Goal: Task Accomplishment & Management: Complete application form

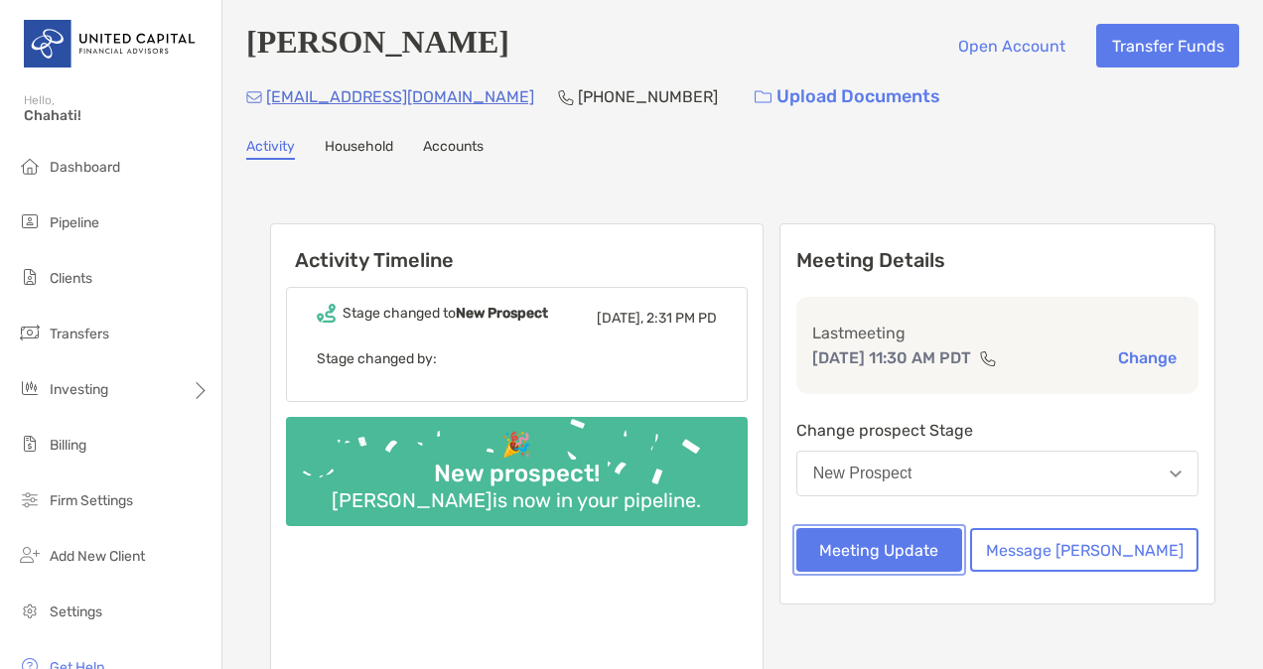
click at [962, 544] on button "Meeting Update" at bounding box center [880, 550] width 166 height 44
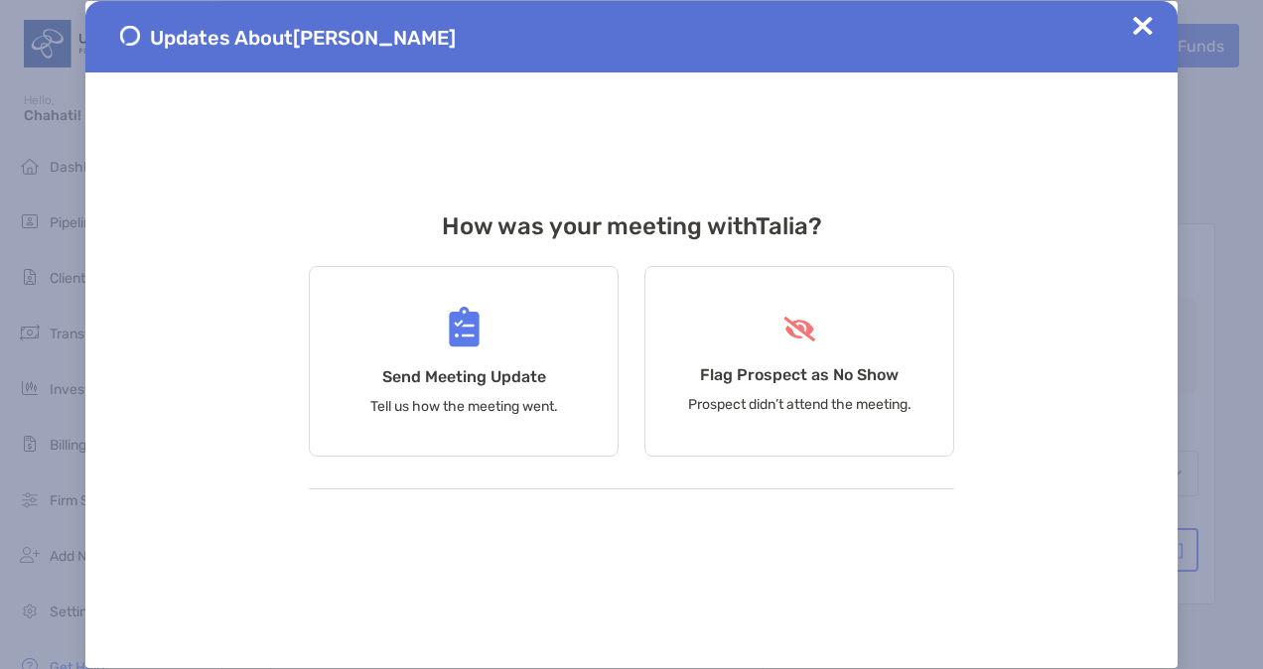
click at [971, 544] on div "Updates About Talia Baeza-Chavez How was your meeting with Talia ? Send Meeting…" at bounding box center [631, 334] width 1093 height 667
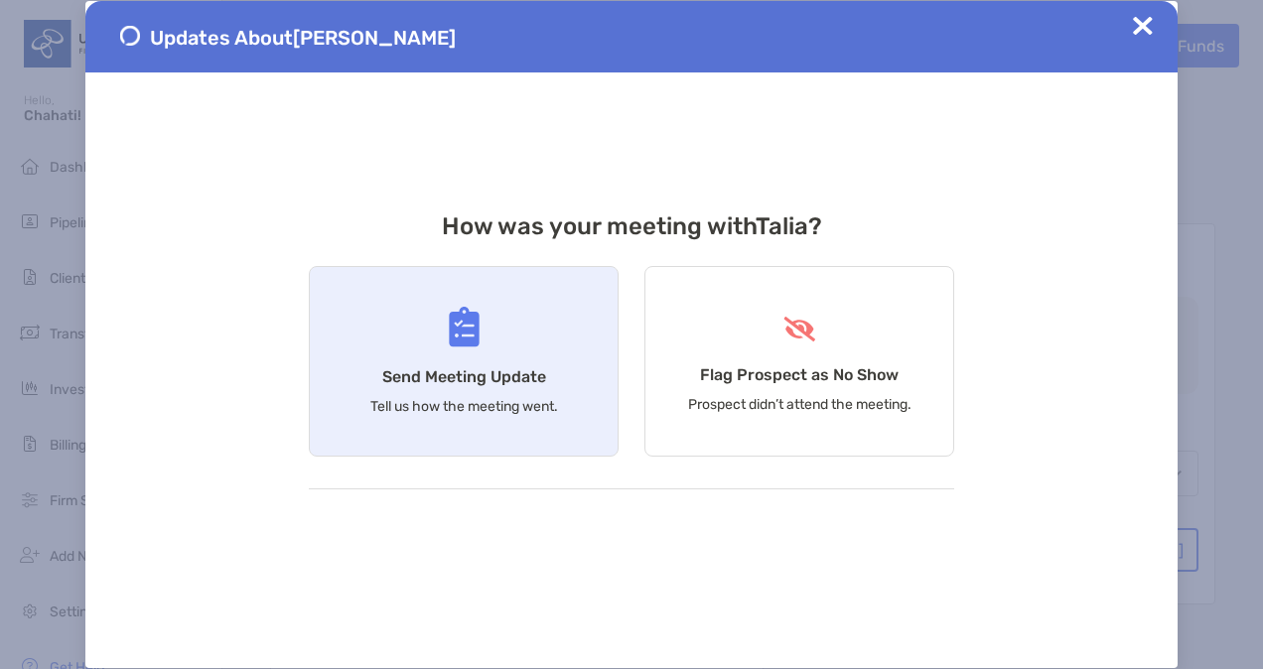
click at [540, 403] on p "Tell us how the meeting went." at bounding box center [464, 406] width 188 height 17
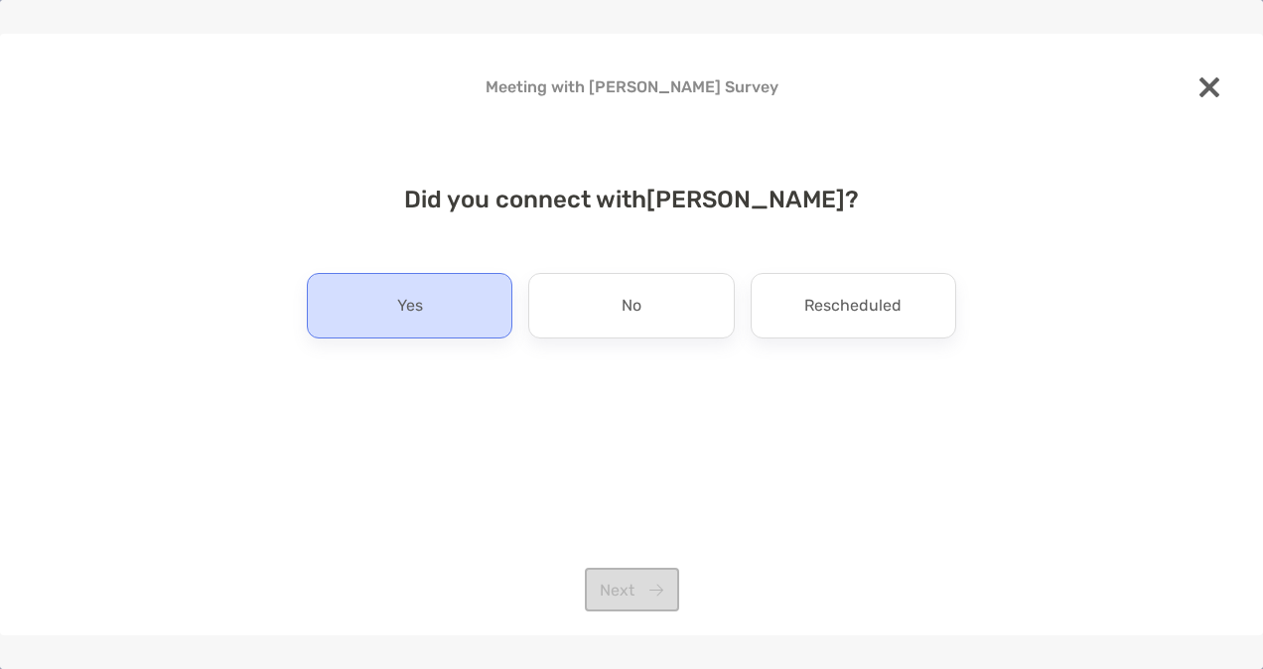
click at [416, 305] on p "Yes" at bounding box center [410, 306] width 26 height 32
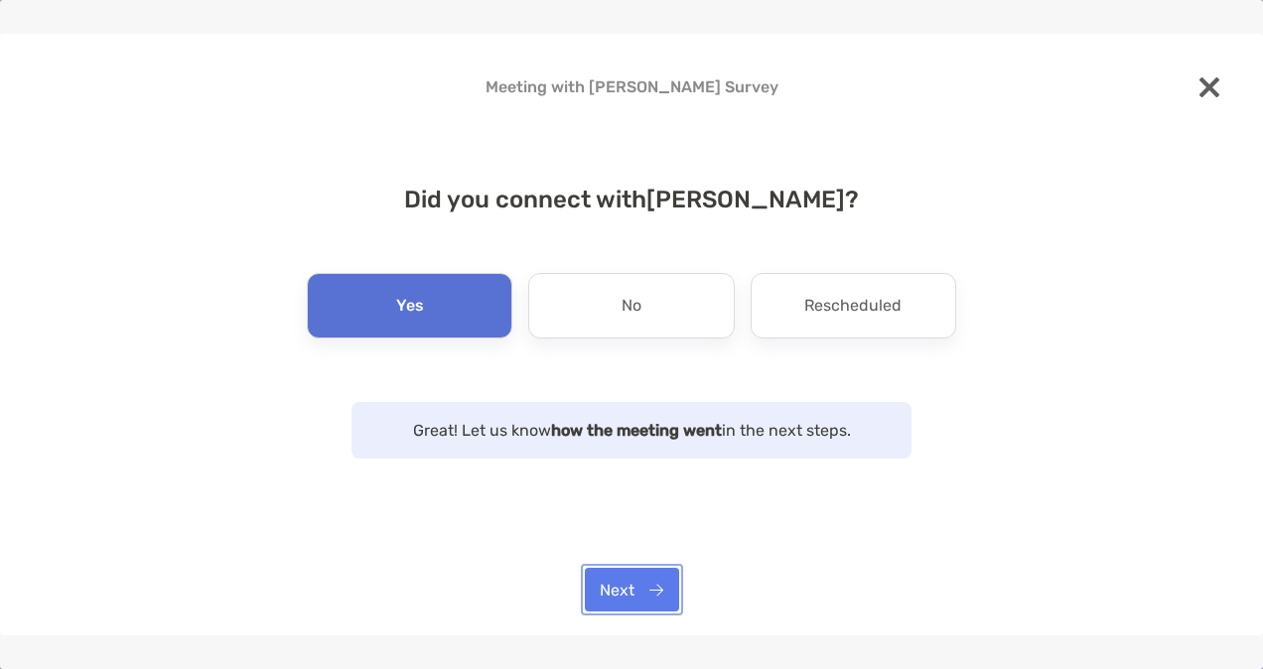
click at [640, 586] on button "Next" at bounding box center [632, 590] width 94 height 44
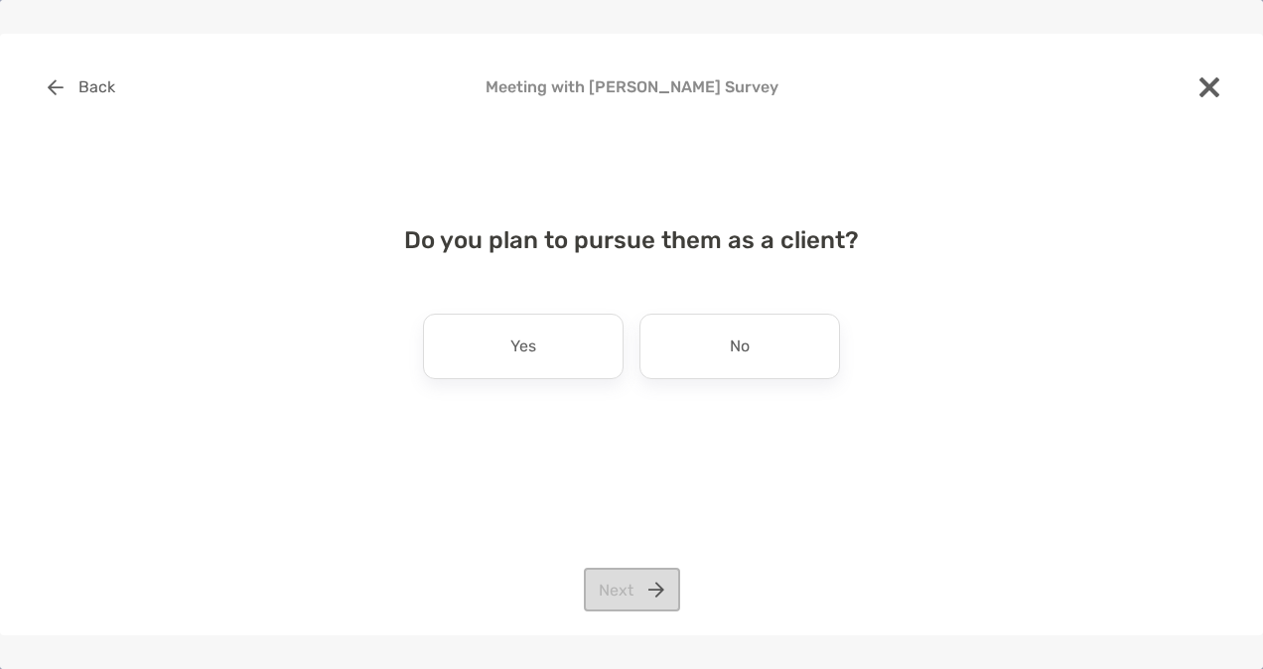
click at [565, 391] on div "Do you plan to pursue them as a client? Yes No Next" at bounding box center [632, 323] width 1200 height 240
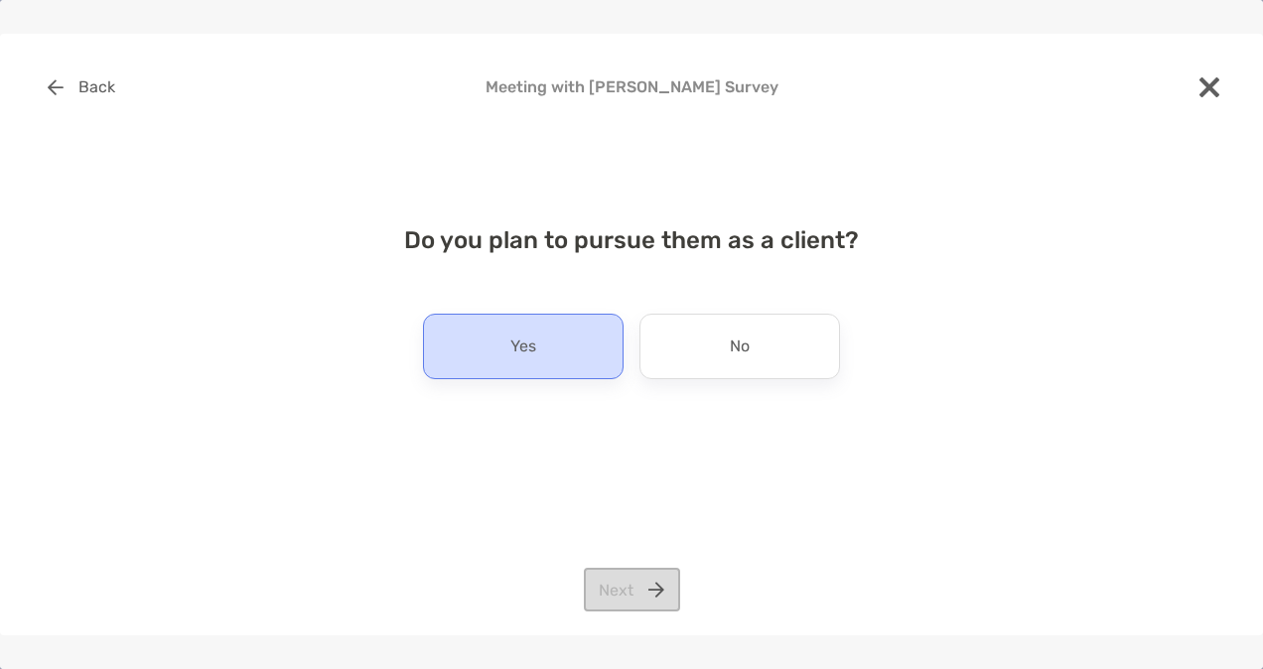
click at [551, 369] on div "Yes" at bounding box center [523, 347] width 201 height 66
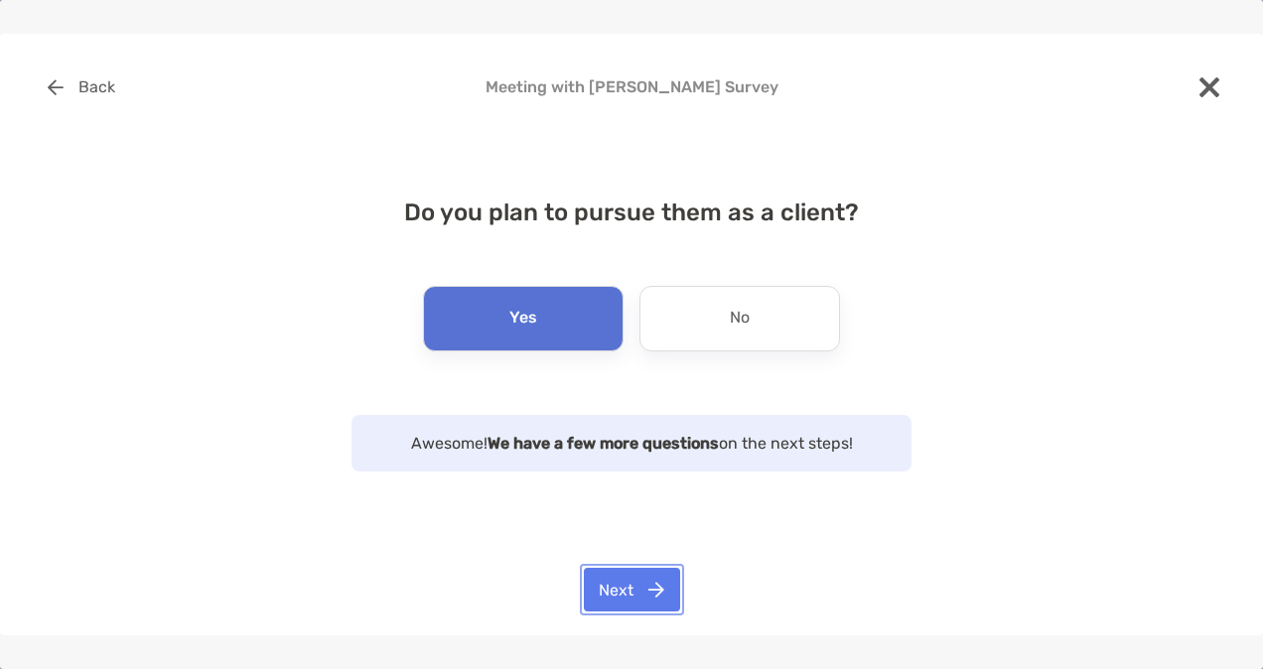
click at [634, 598] on button "Next" at bounding box center [632, 590] width 96 height 44
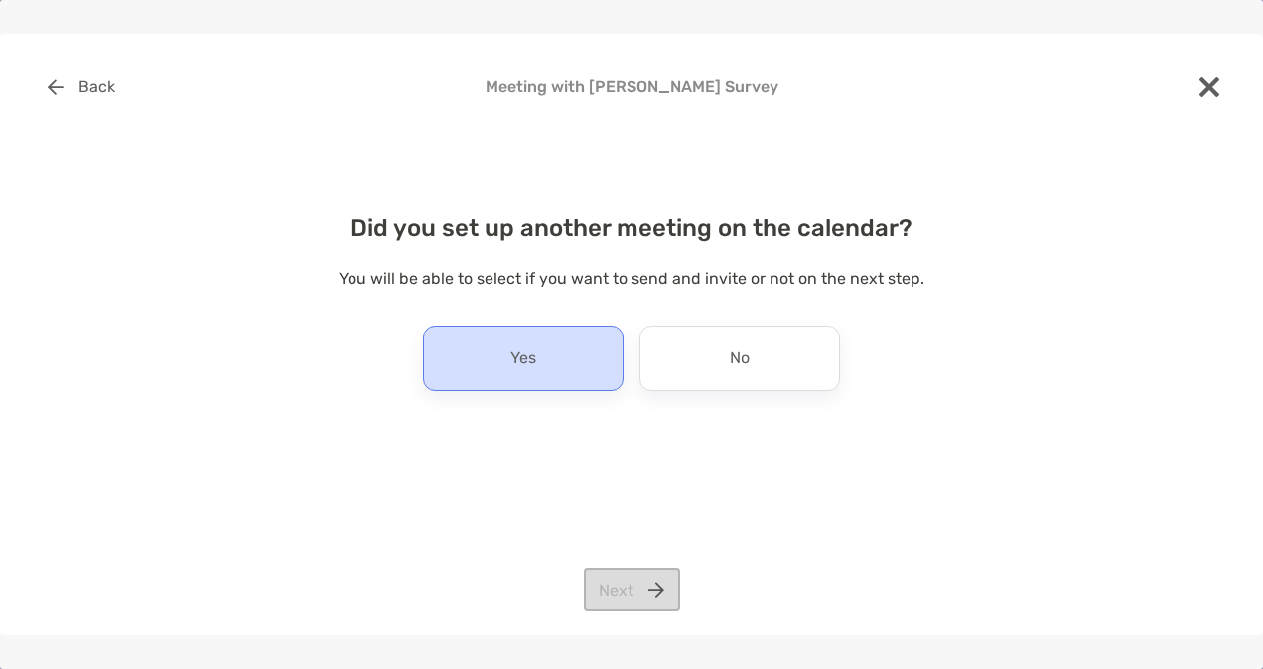
click at [558, 349] on div "Yes" at bounding box center [523, 359] width 201 height 66
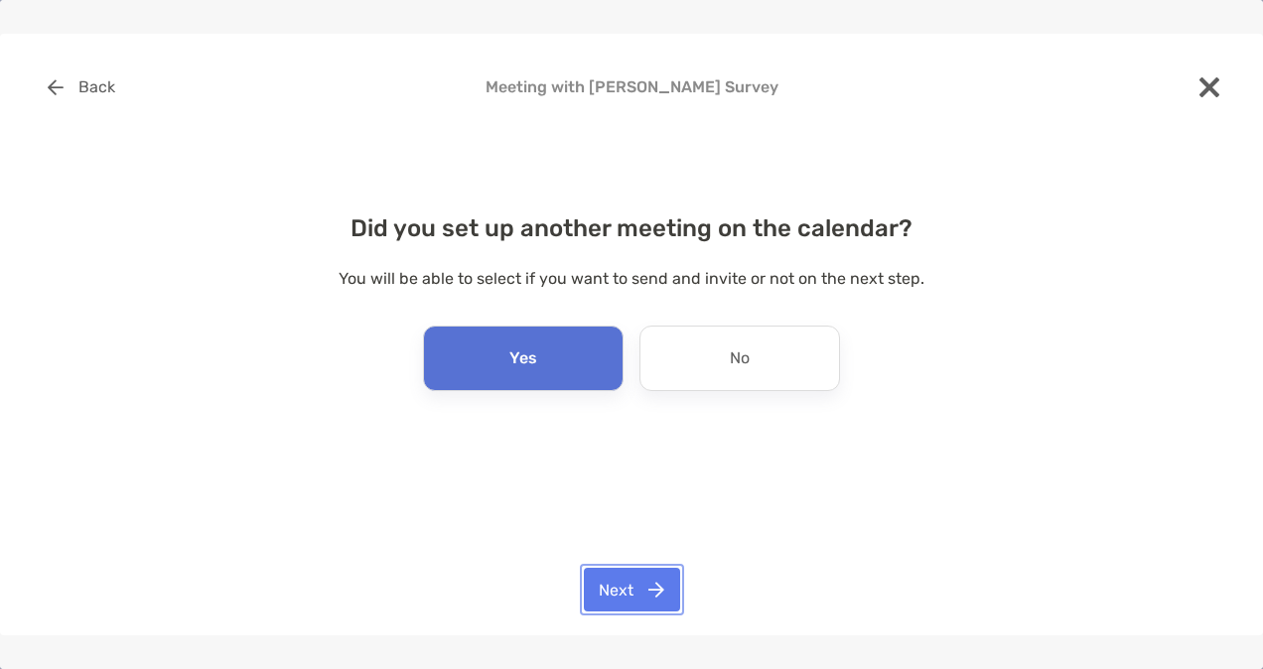
click at [650, 592] on button "Next" at bounding box center [632, 590] width 96 height 44
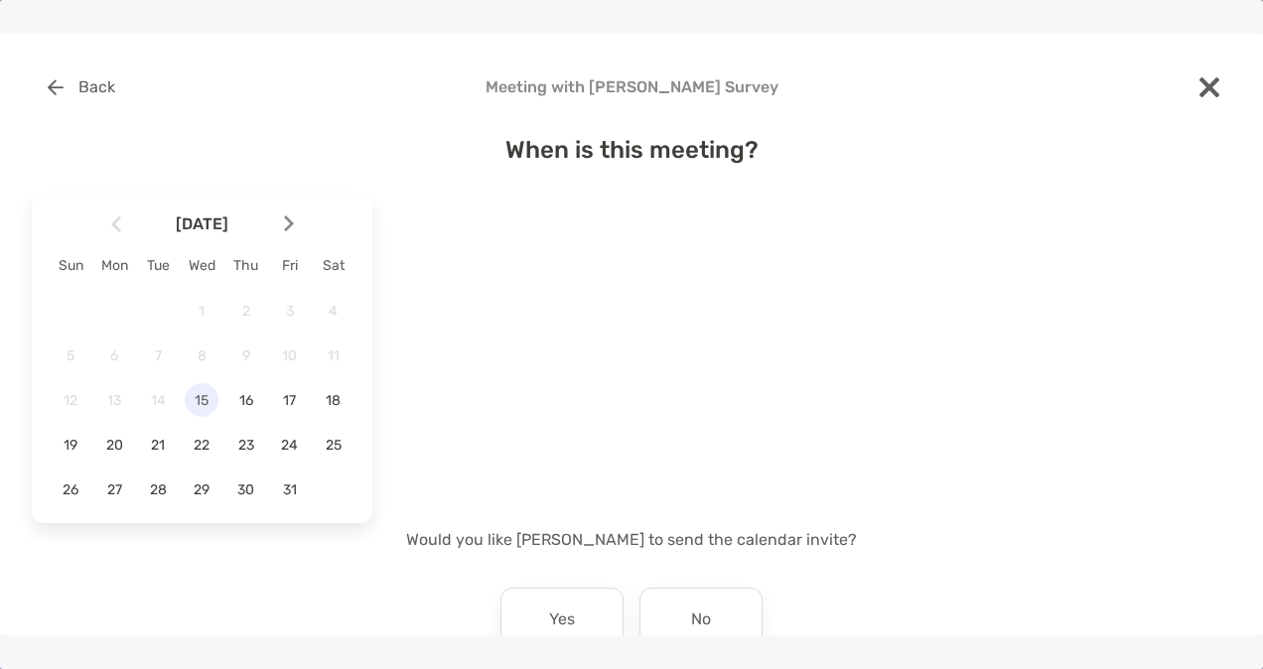
click at [213, 405] on span "15" at bounding box center [202, 400] width 34 height 17
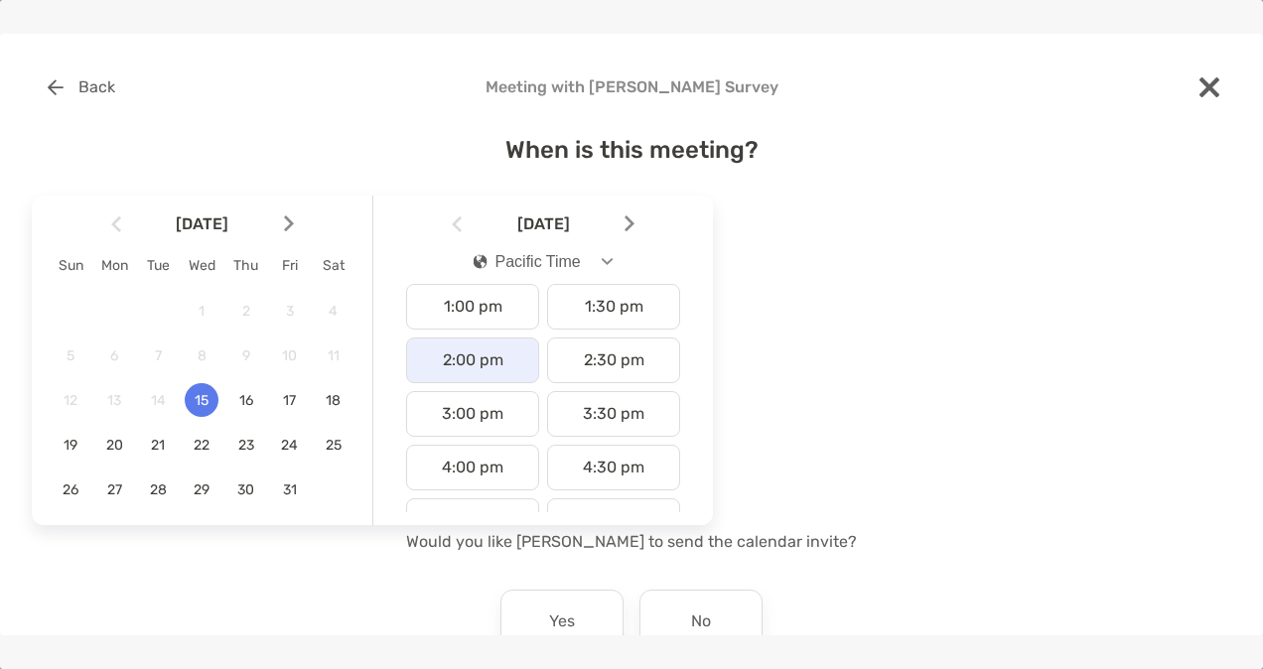
click at [491, 369] on div "2:00 pm" at bounding box center [472, 361] width 133 height 46
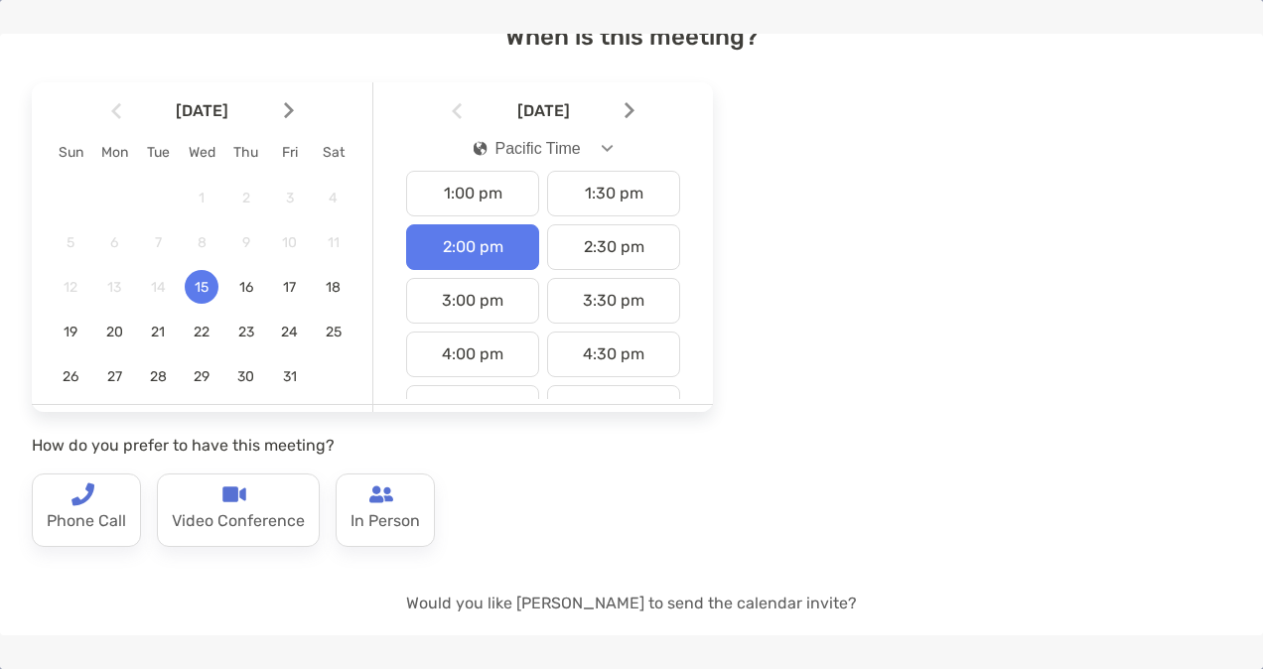
scroll to position [117, 0]
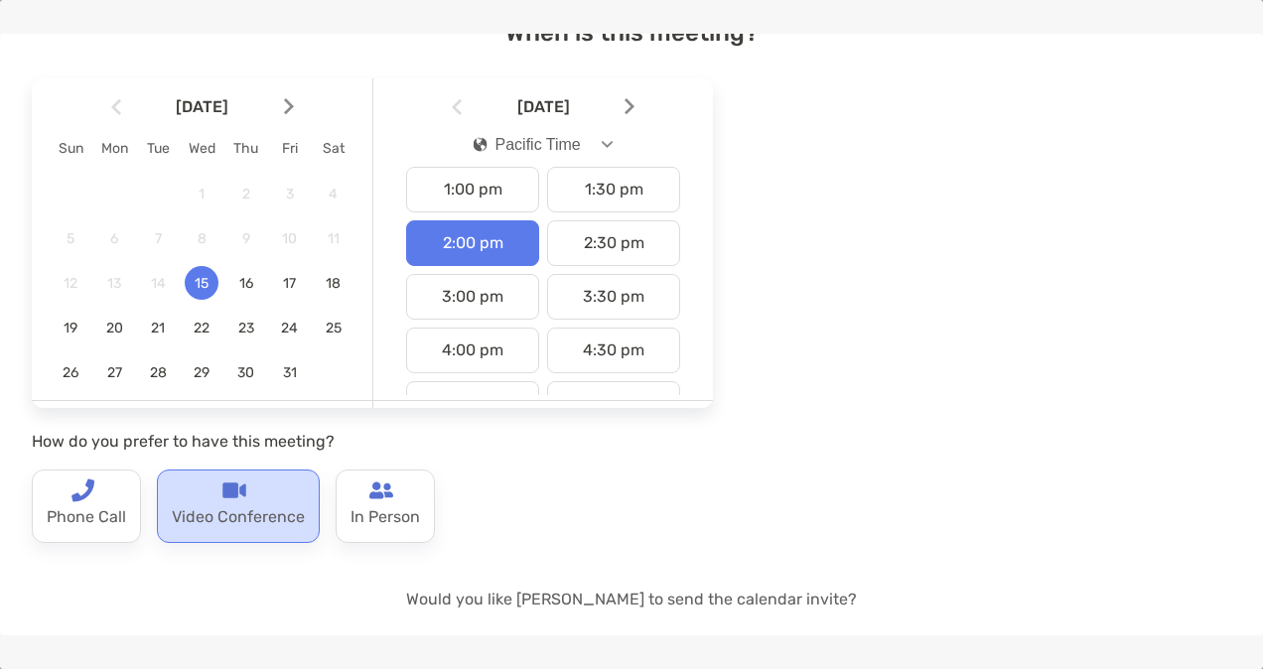
click at [275, 510] on p "Video Conference" at bounding box center [238, 519] width 133 height 32
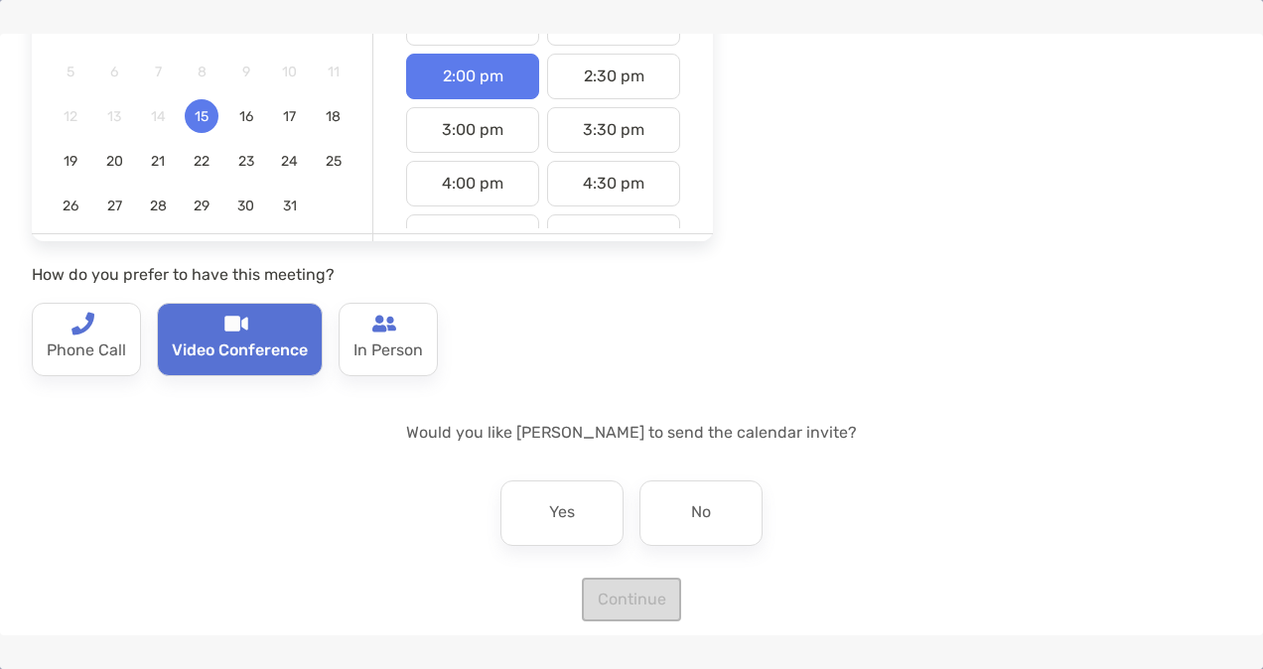
scroll to position [300, 0]
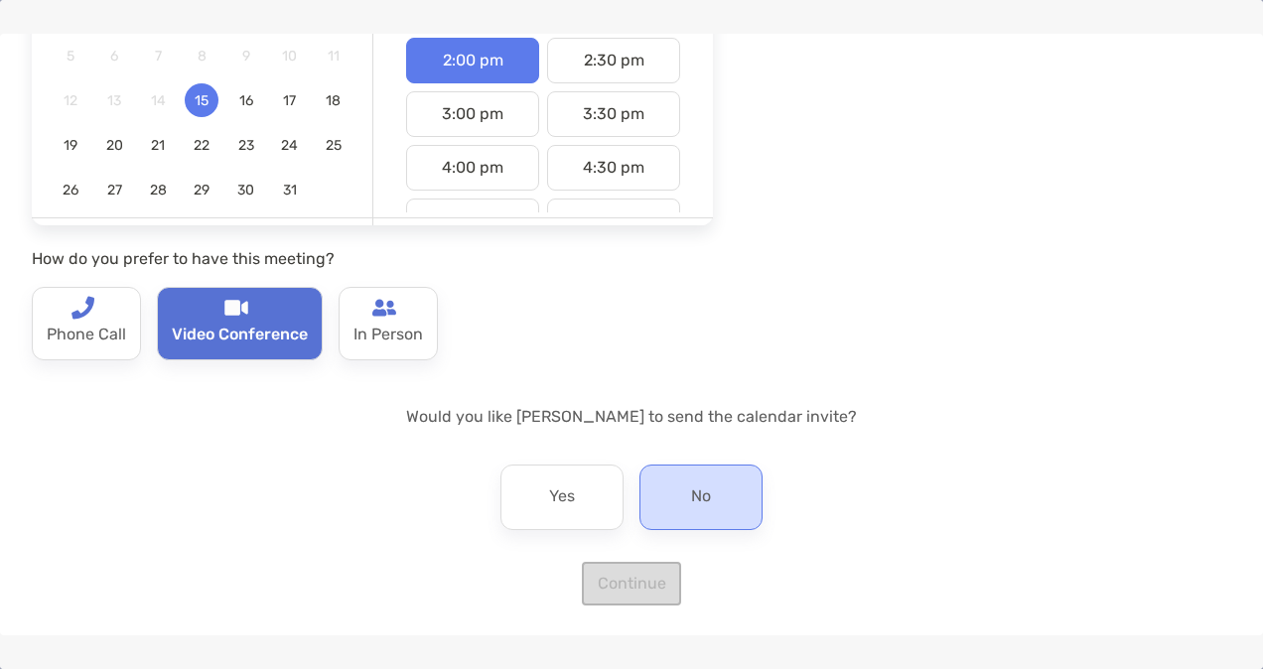
click at [725, 500] on div "No" at bounding box center [701, 498] width 123 height 66
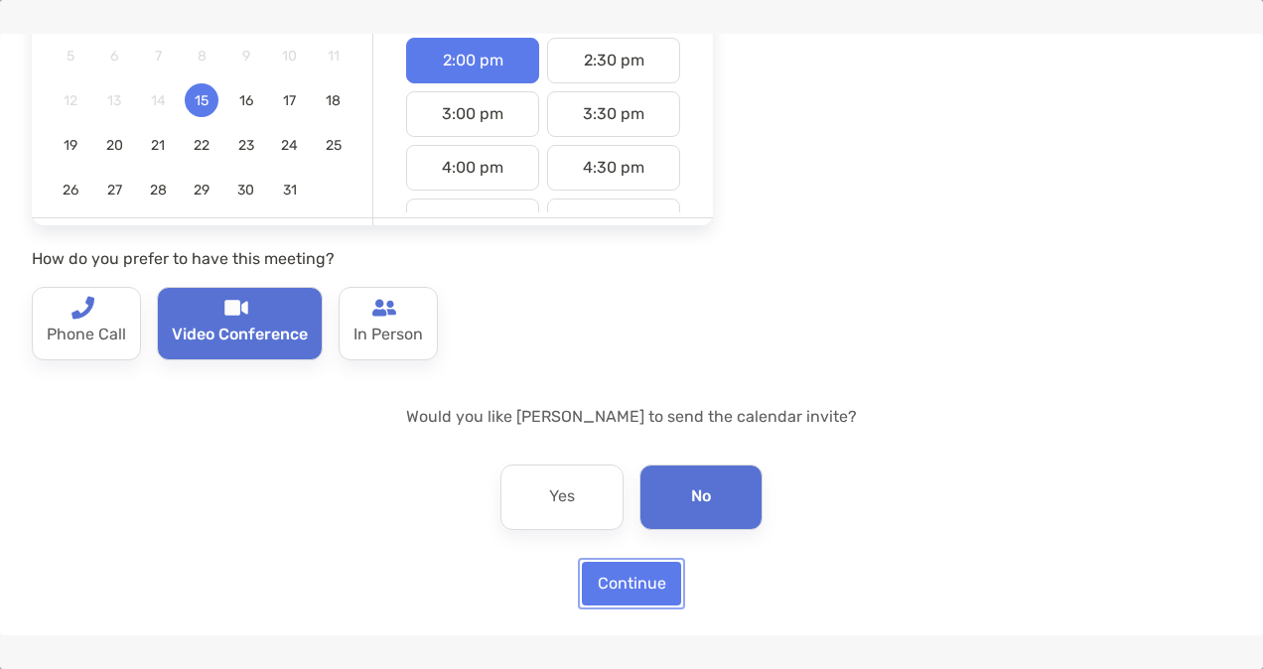
click at [596, 588] on button "Continue" at bounding box center [631, 584] width 99 height 44
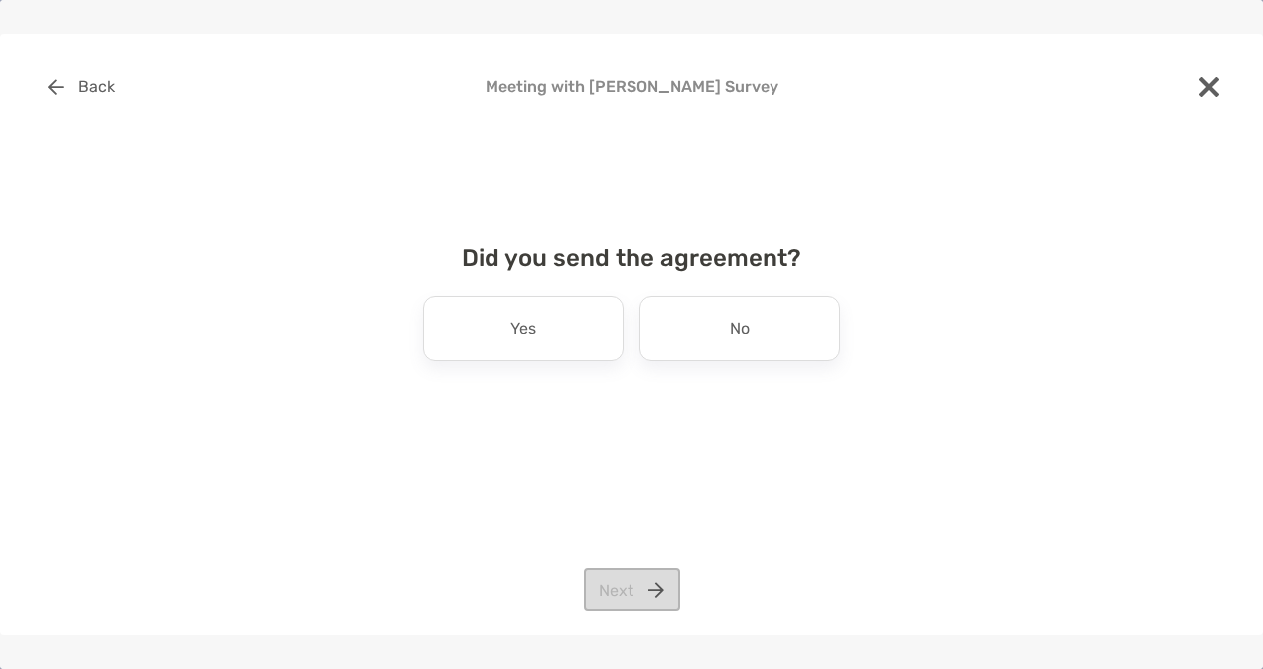
scroll to position [0, 0]
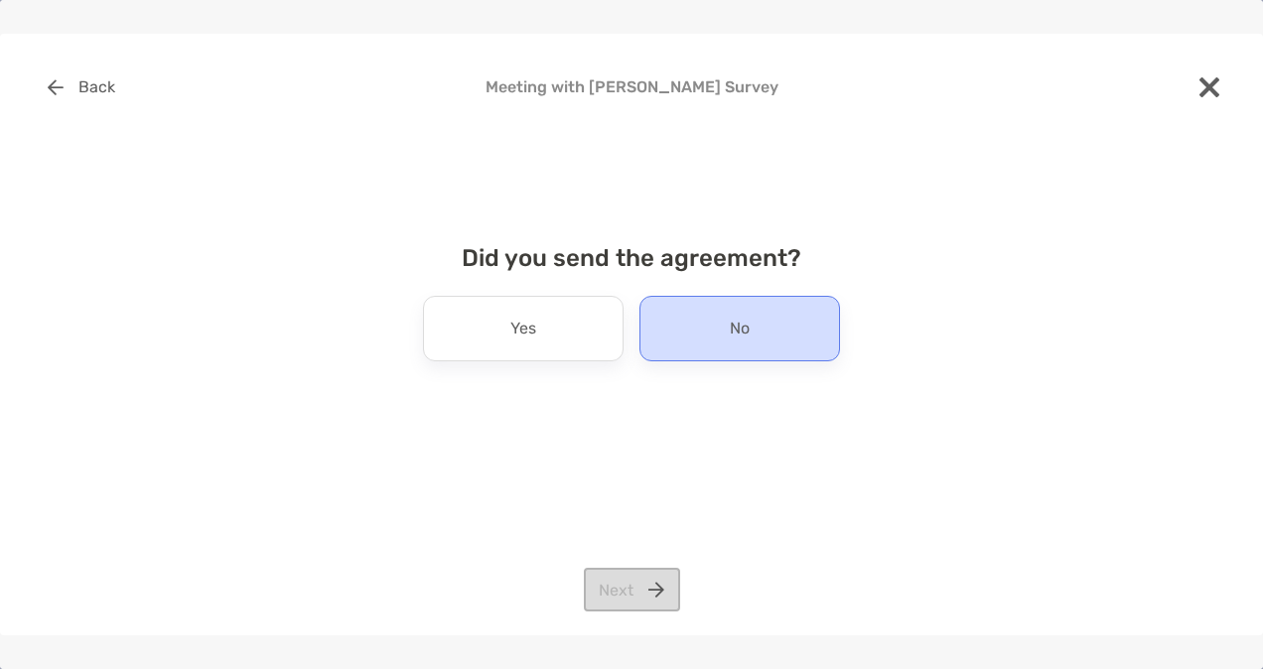
click at [688, 312] on div "No" at bounding box center [740, 329] width 201 height 66
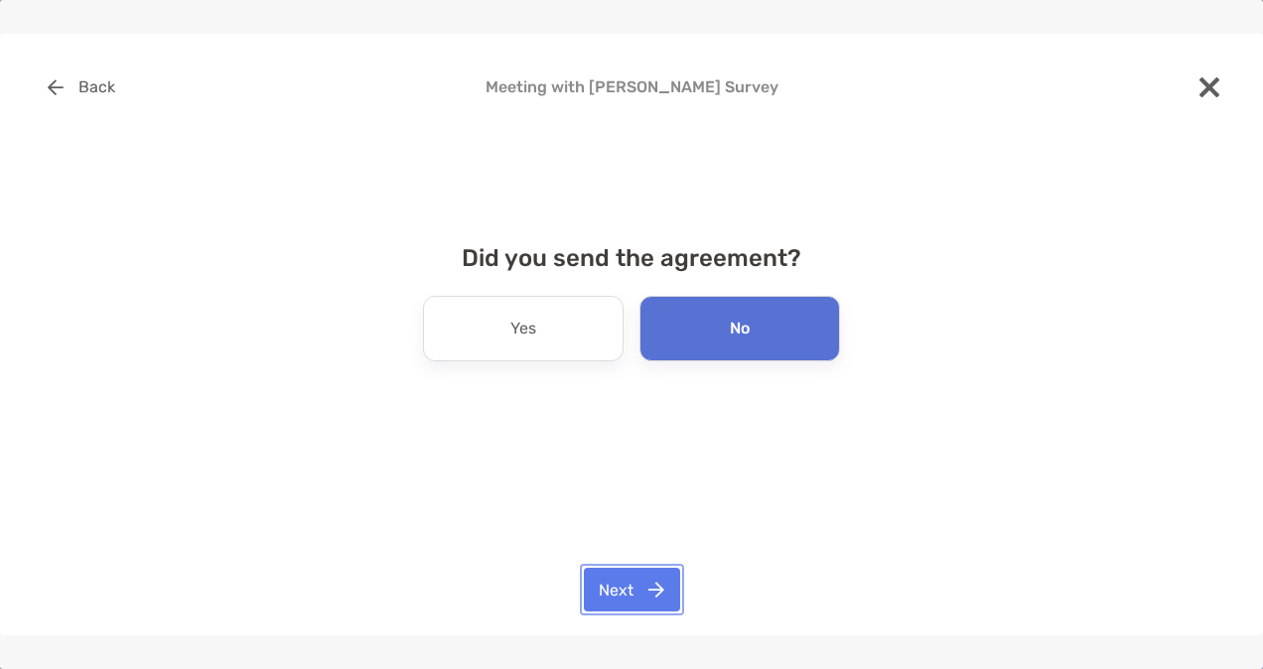
click at [640, 582] on button "Next" at bounding box center [632, 590] width 96 height 44
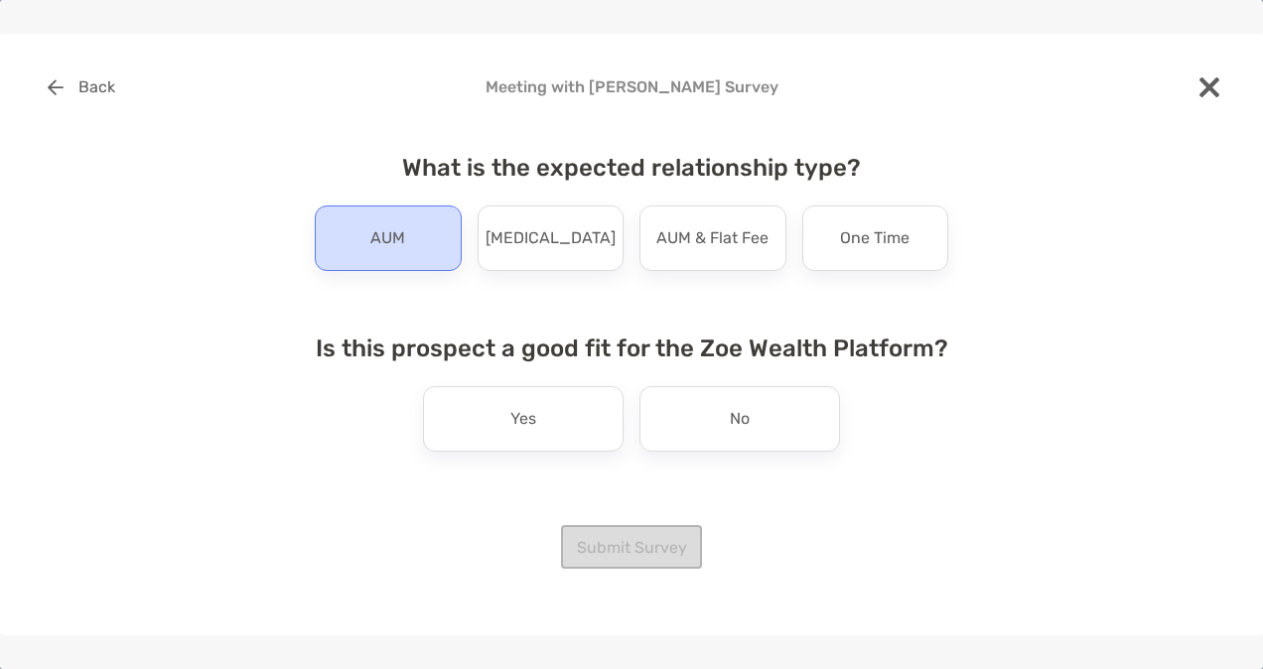
click at [395, 261] on div "AUM" at bounding box center [388, 239] width 147 height 66
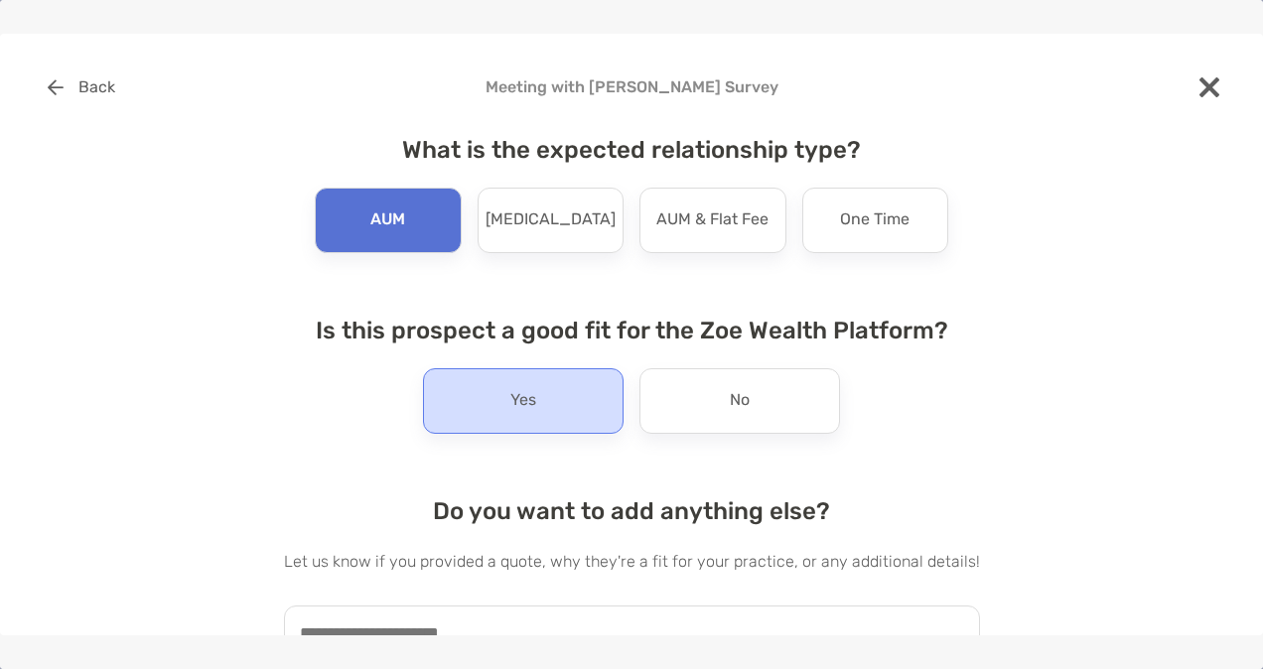
click at [487, 394] on div "Yes" at bounding box center [523, 401] width 201 height 66
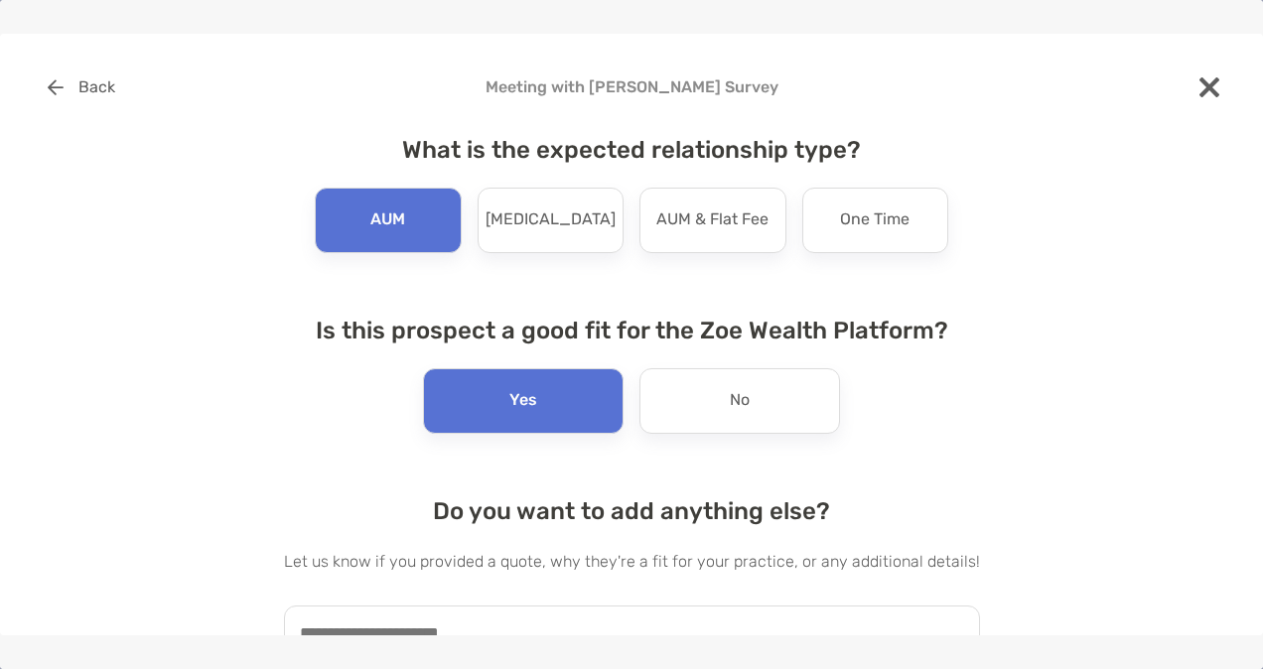
click at [1245, 210] on div "Back Meeting with Talia Baeza-Chavez Survey What is the expected relationship t…" at bounding box center [631, 335] width 1263 height 603
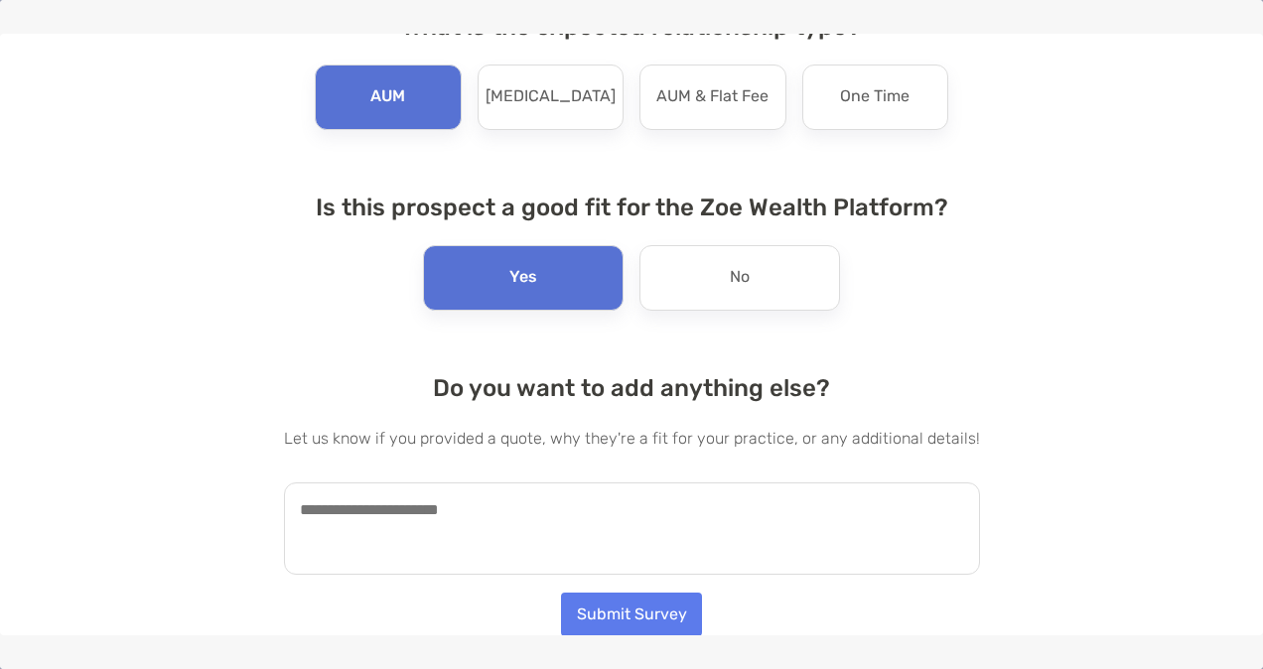
click at [592, 519] on textarea at bounding box center [632, 529] width 696 height 92
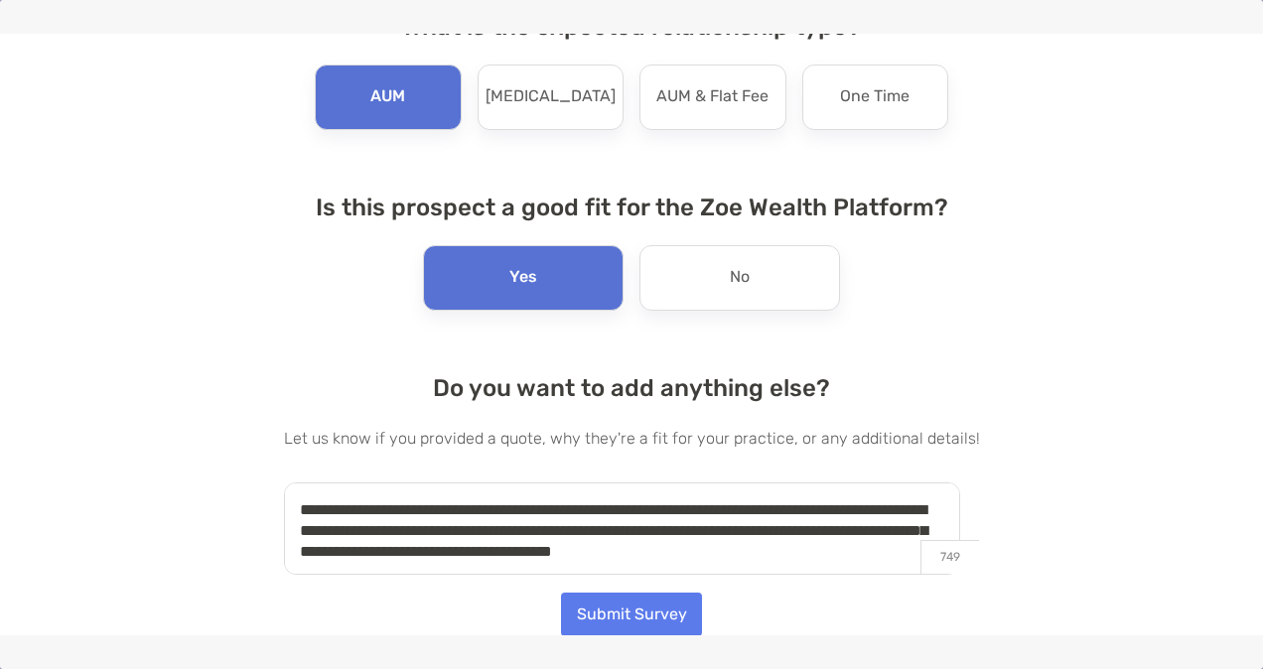
scroll to position [6, 0]
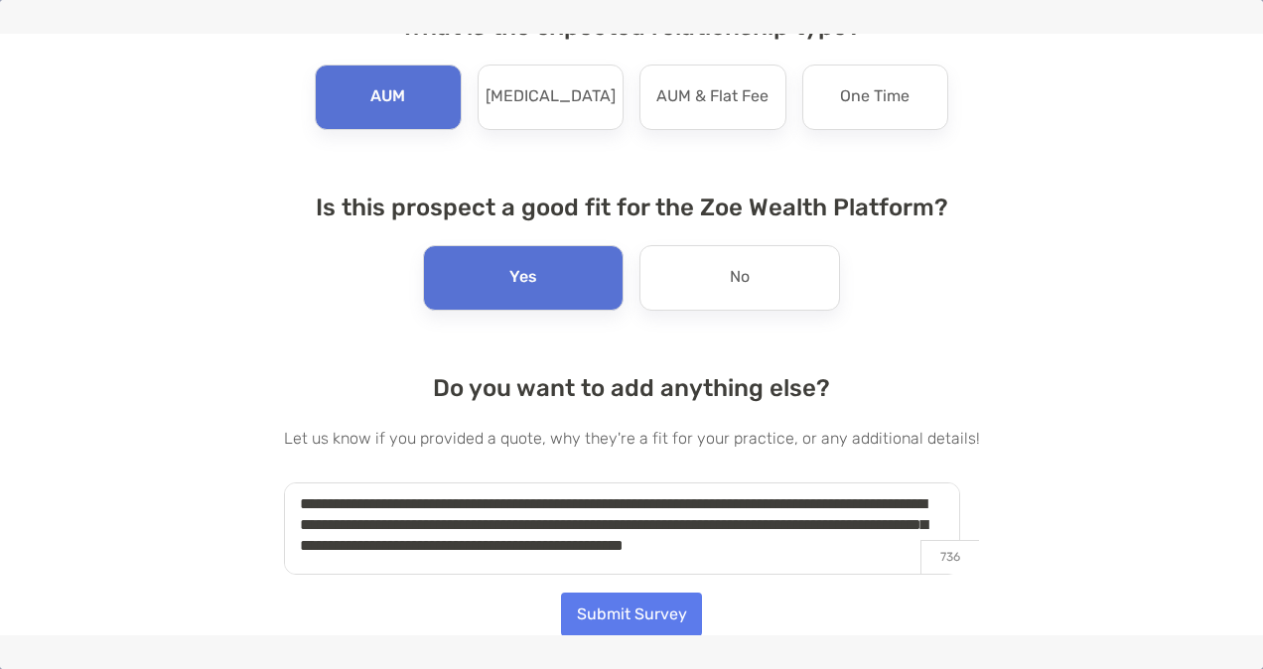
type textarea "**********"
click at [635, 615] on button "Submit Survey" at bounding box center [631, 615] width 141 height 44
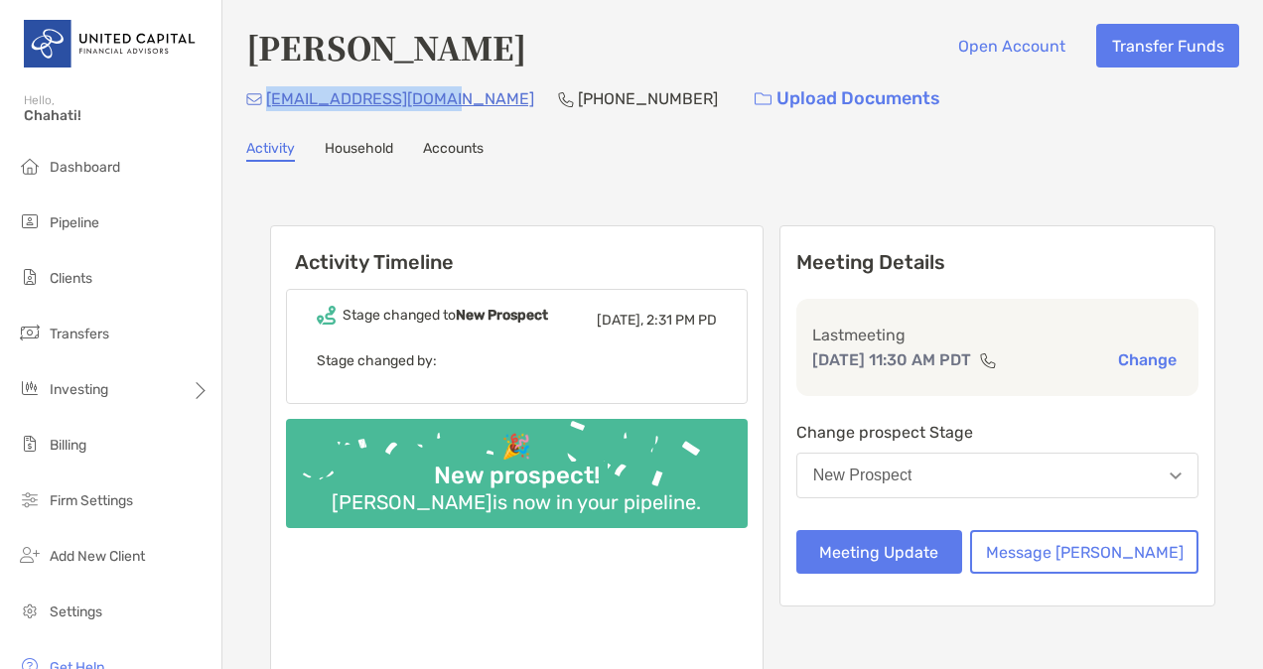
drag, startPoint x: 443, startPoint y: 97, endPoint x: 267, endPoint y: 99, distance: 175.8
click at [267, 99] on div "[EMAIL_ADDRESS][DOMAIN_NAME] [PHONE_NUMBER] Upload Documents" at bounding box center [742, 98] width 993 height 43
copy p "[EMAIL_ADDRESS][DOMAIN_NAME]"
